Goal: Check status: Check status

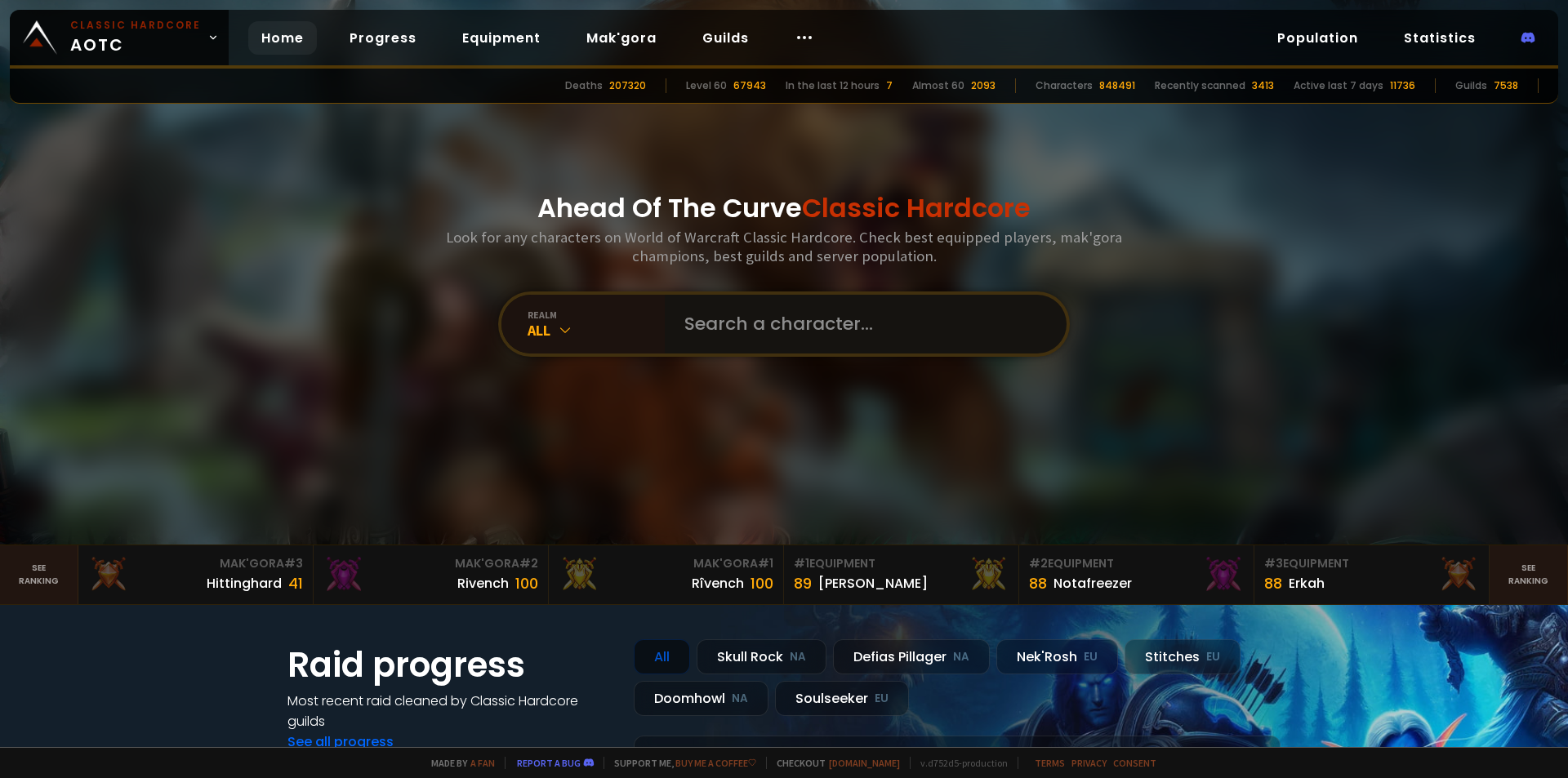
click at [720, 315] on input "text" at bounding box center [861, 324] width 372 height 59
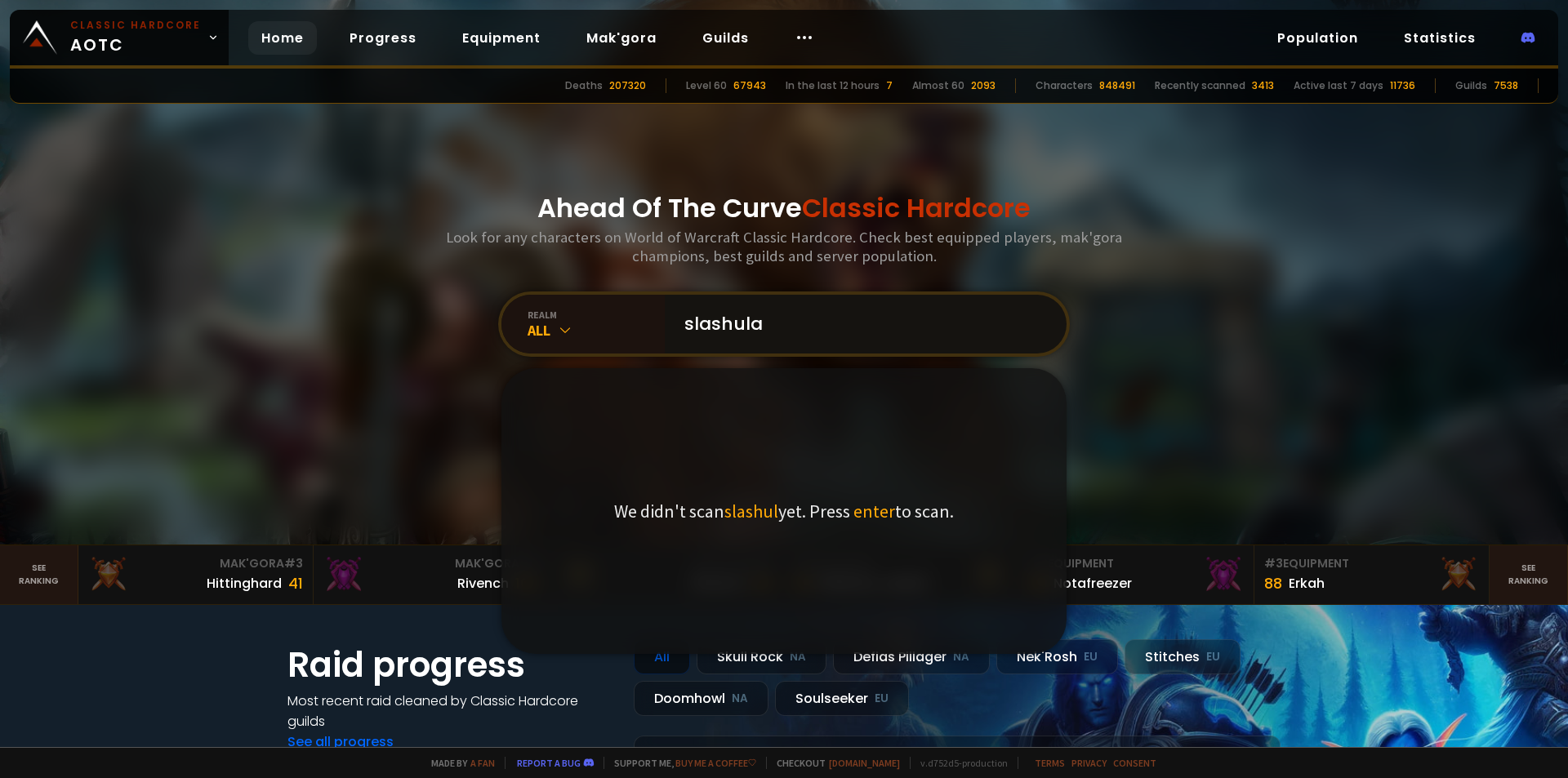
type input "slashulan"
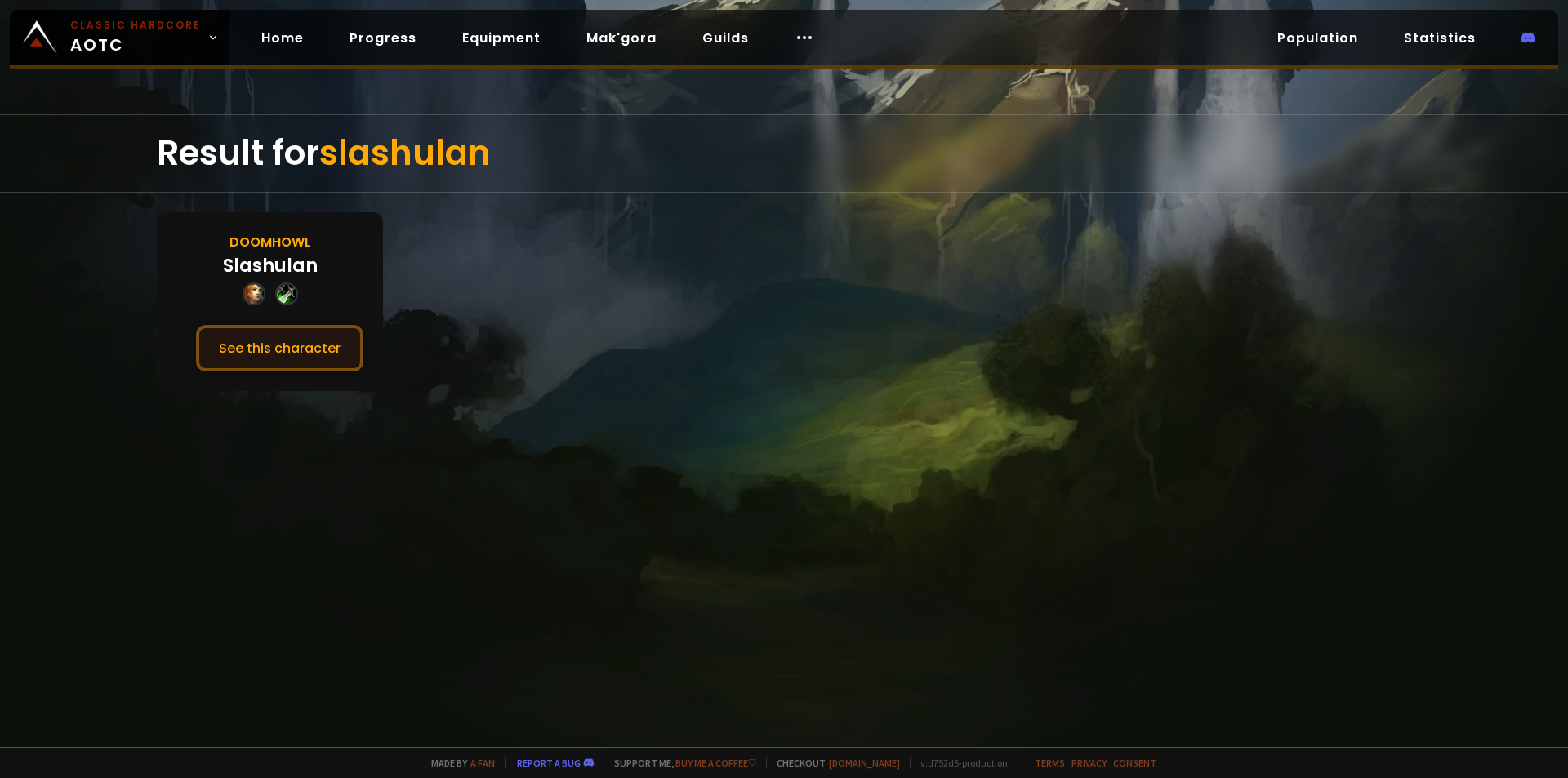
click at [284, 340] on button "See this character" at bounding box center [280, 348] width 167 height 47
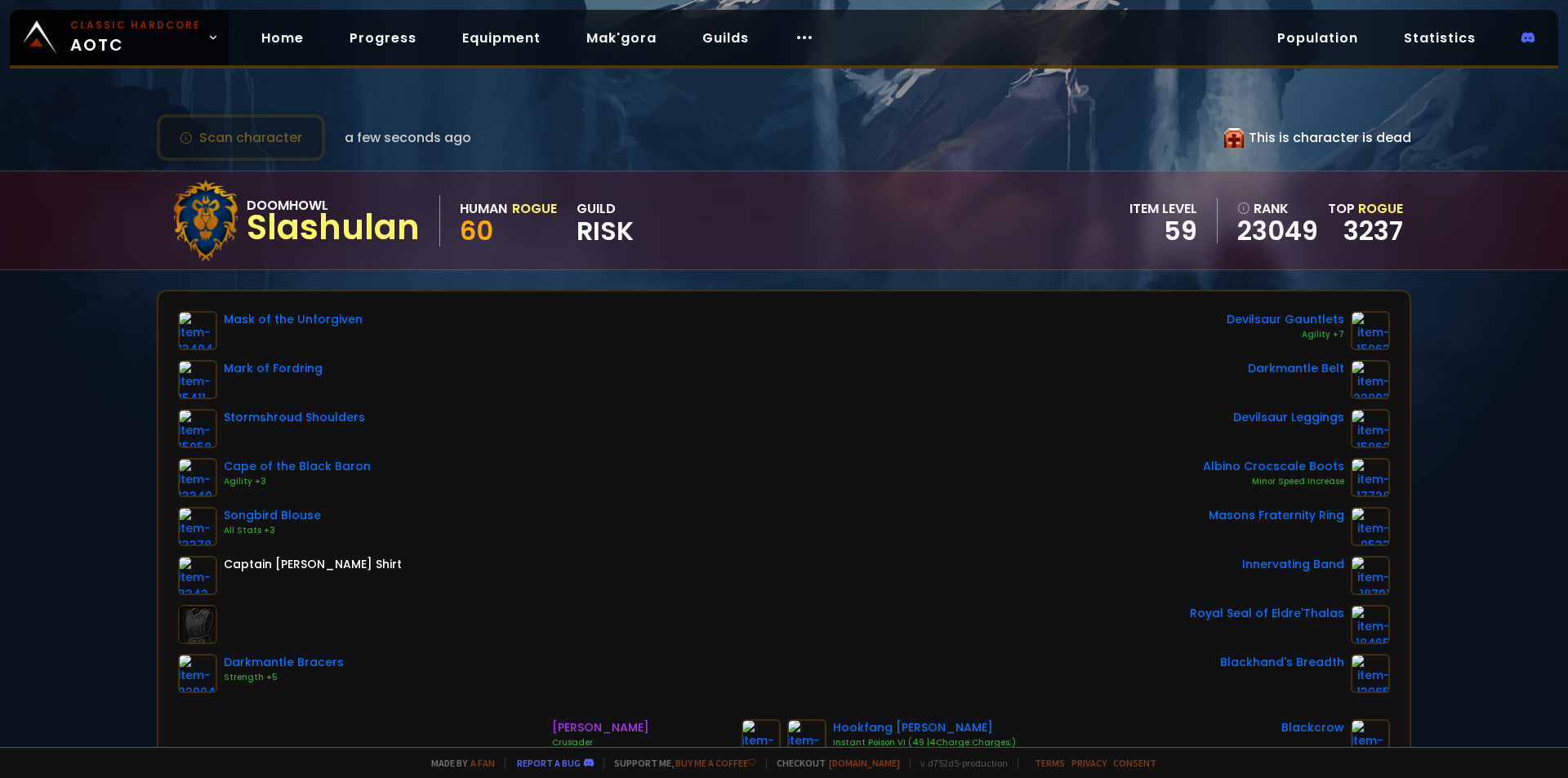
drag, startPoint x: 261, startPoint y: 137, endPoint x: 463, endPoint y: 122, distance: 202.6
click at [564, 144] on div "Scan character a few seconds ago This is character is dead" at bounding box center [784, 138] width 1254 height 47
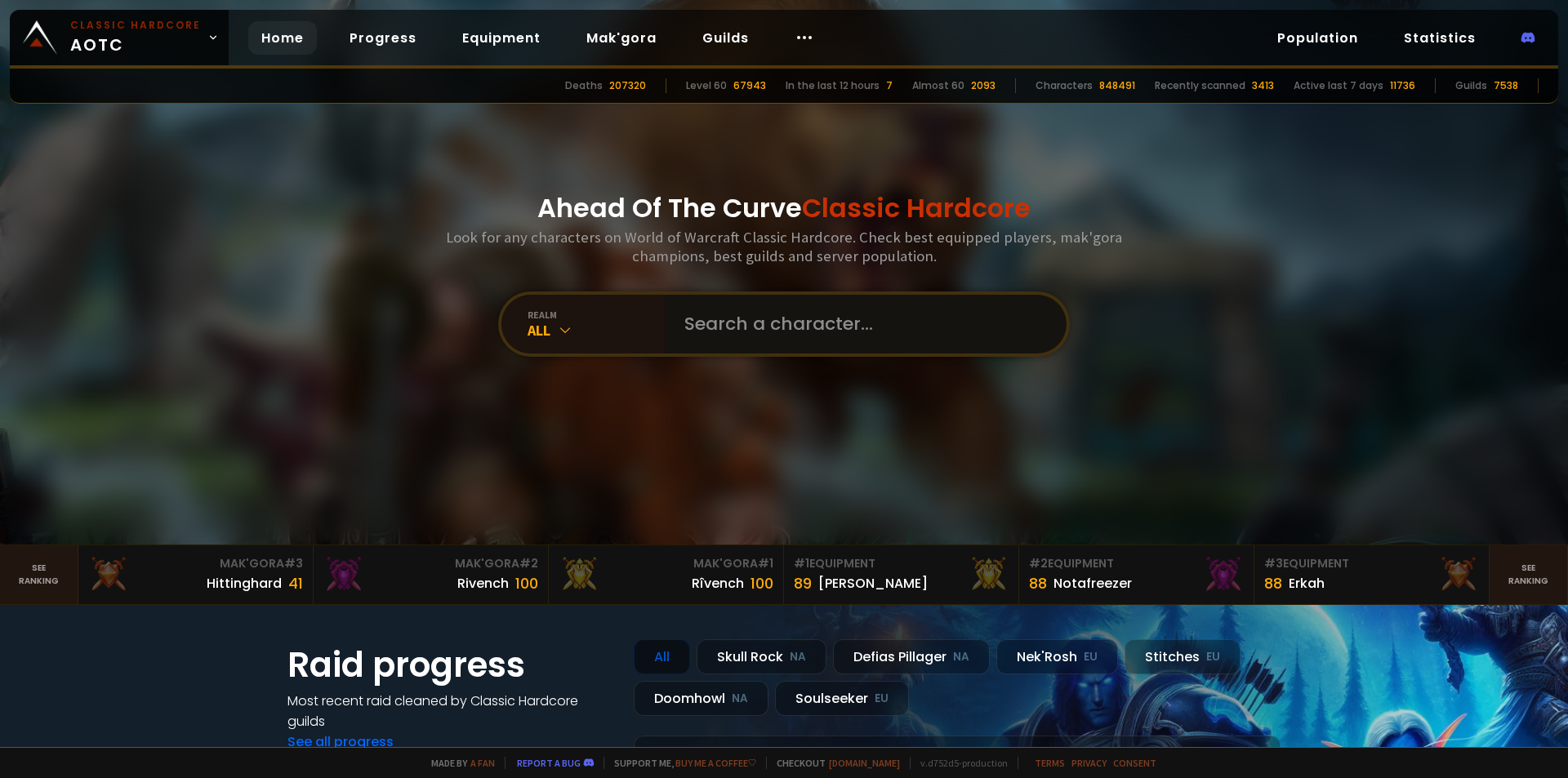
drag, startPoint x: 728, startPoint y: 303, endPoint x: 747, endPoint y: 314, distance: 22.0
click at [730, 304] on input "text" at bounding box center [861, 324] width 372 height 59
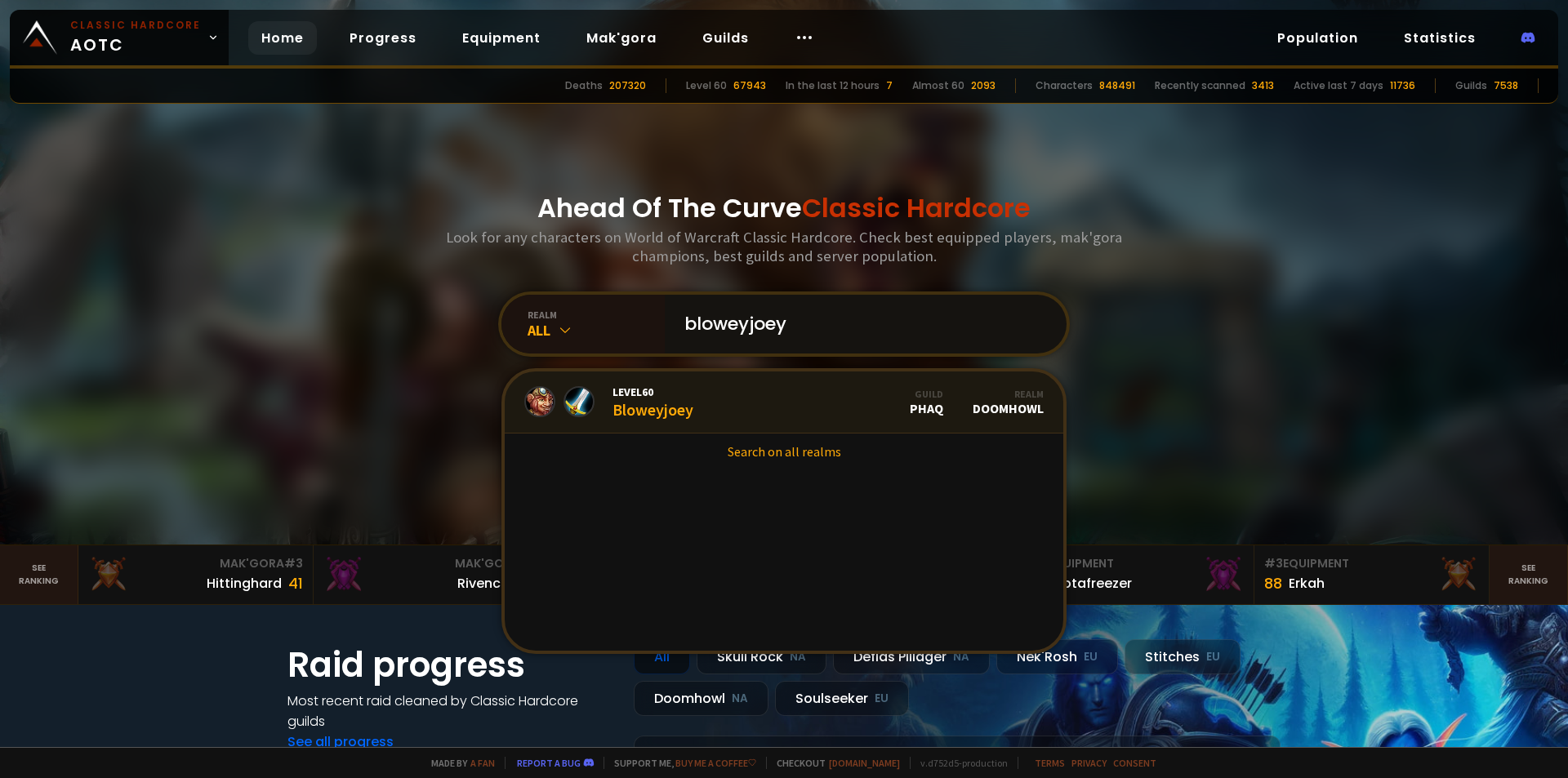
type input "bloweyjoey"
click at [784, 392] on link "Level 60 Bloweyjoey Guild PhaQ Realm Doomhowl" at bounding box center [784, 402] width 558 height 62
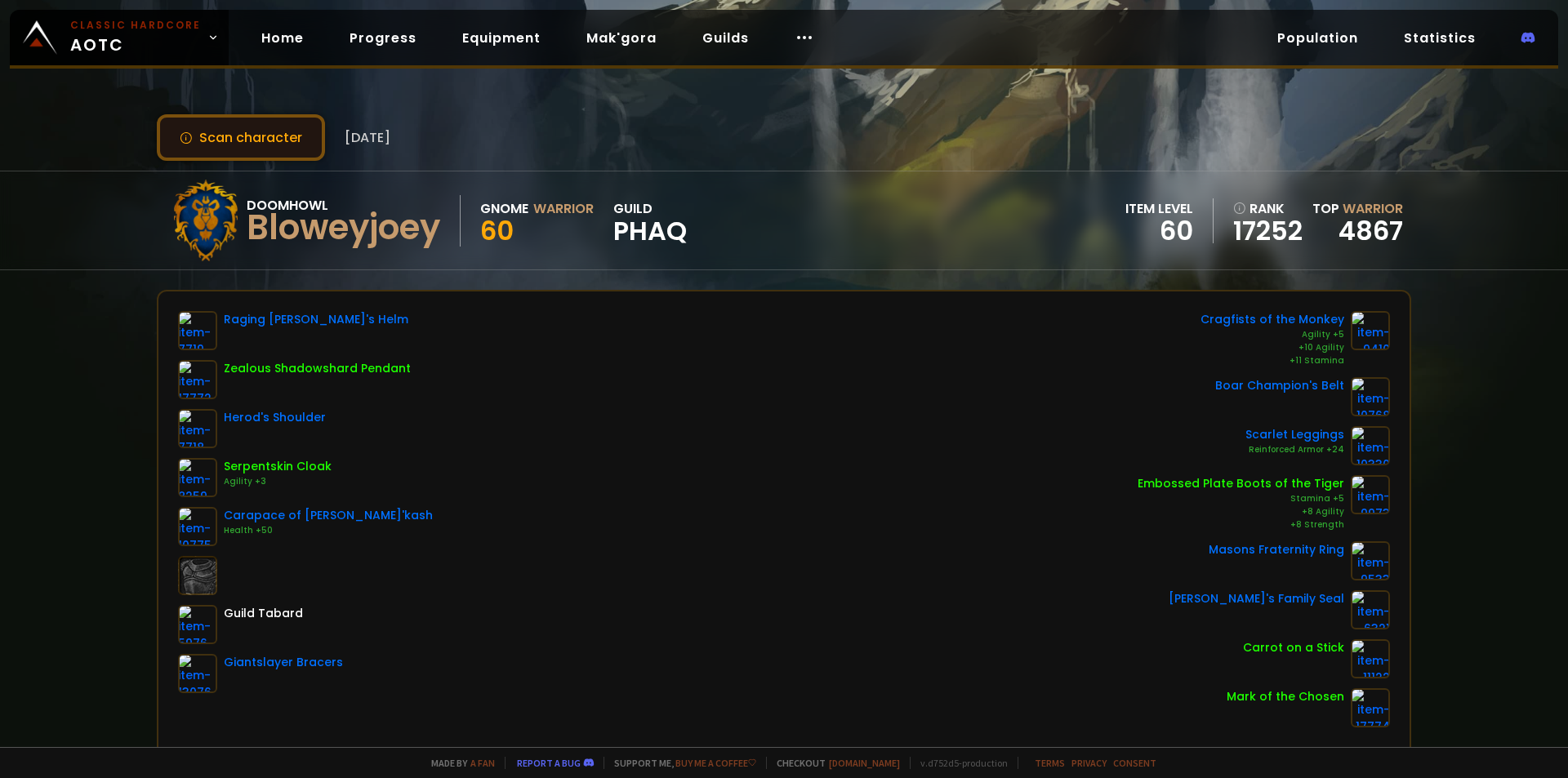
click at [230, 133] on button "Scan character" at bounding box center [241, 138] width 168 height 47
